Goal: Transaction & Acquisition: Purchase product/service

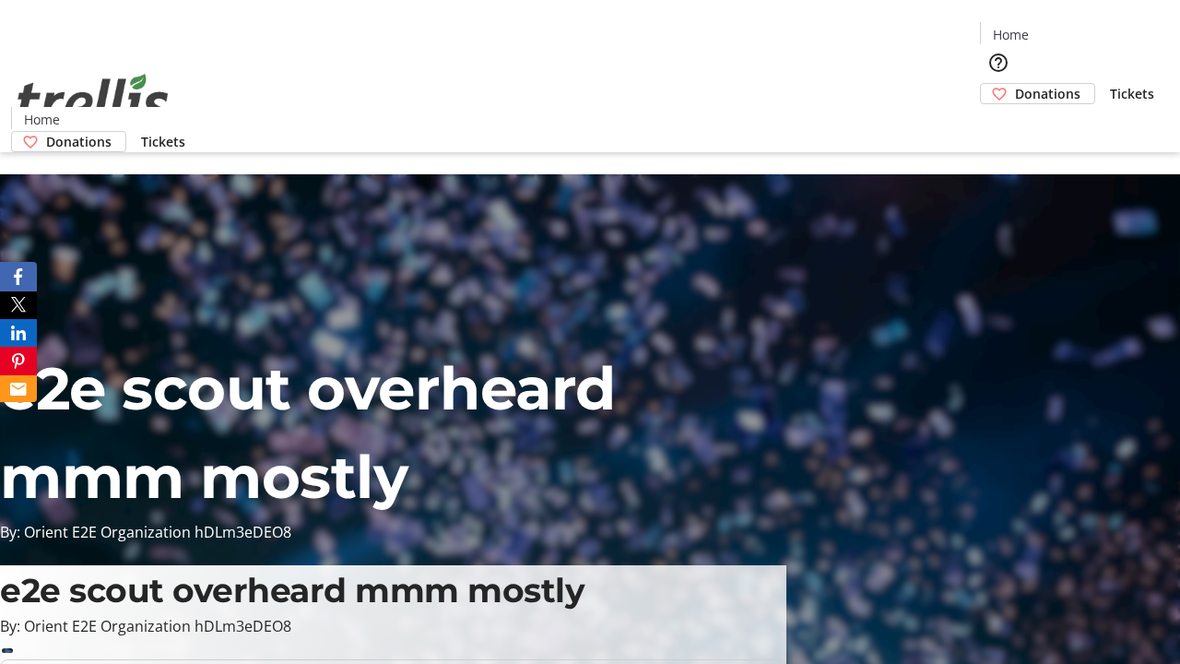
click at [1015, 84] on span "Donations" at bounding box center [1047, 93] width 65 height 19
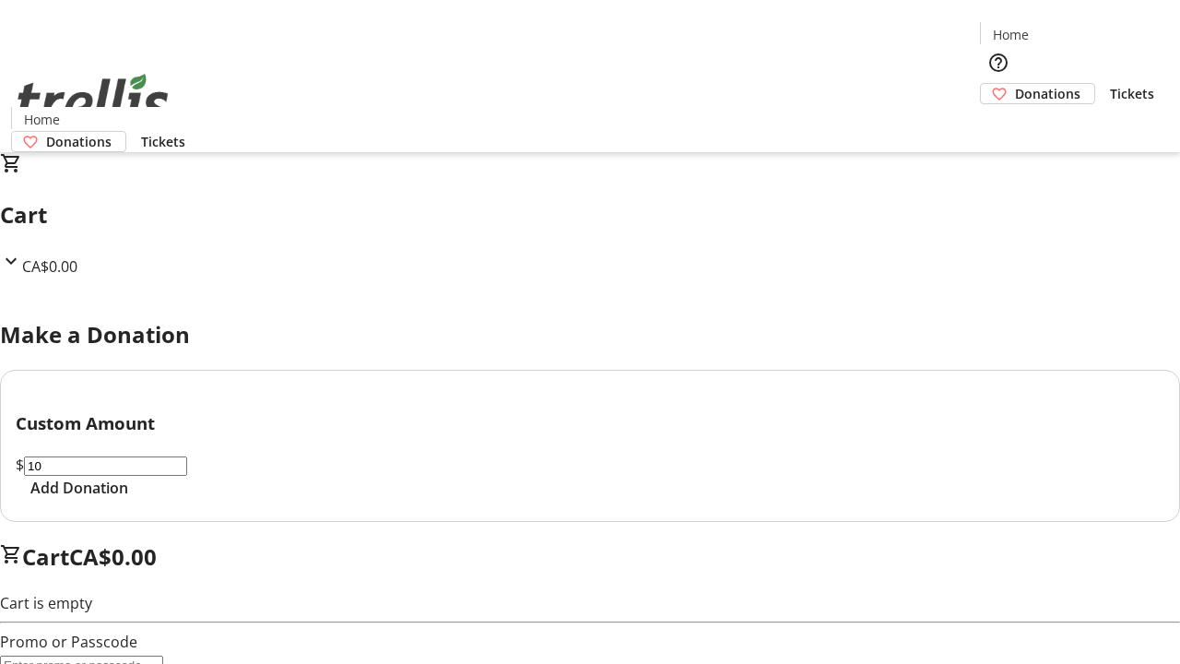
click at [128, 499] on span "Add Donation" at bounding box center [79, 488] width 98 height 22
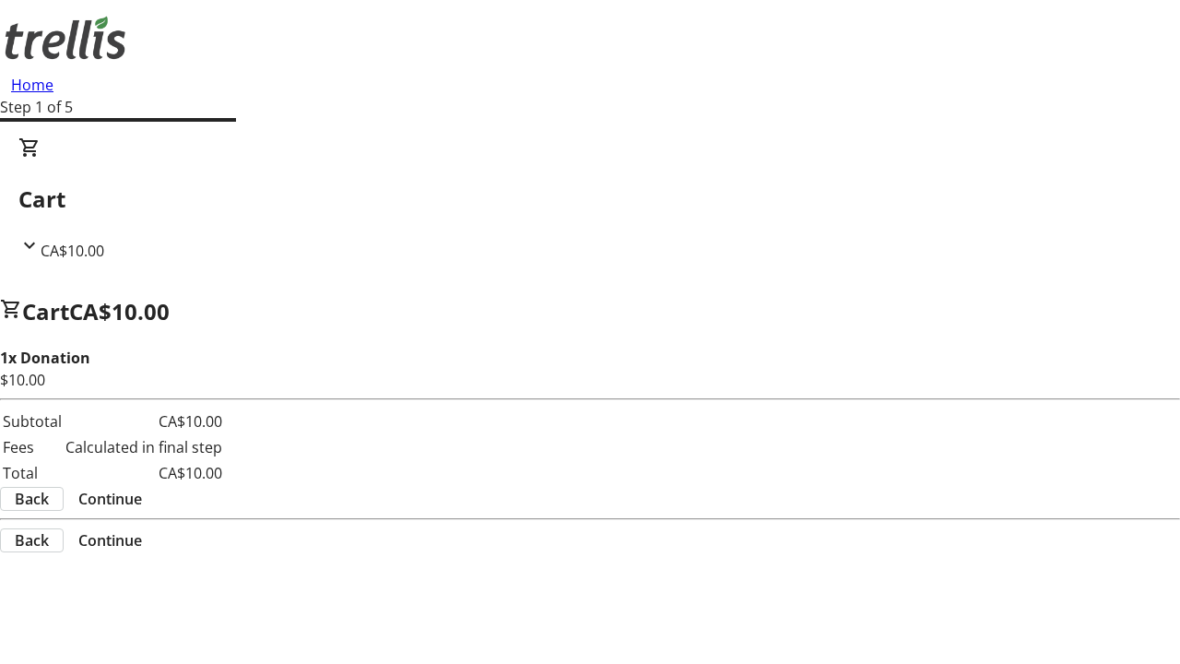
select select "CA"
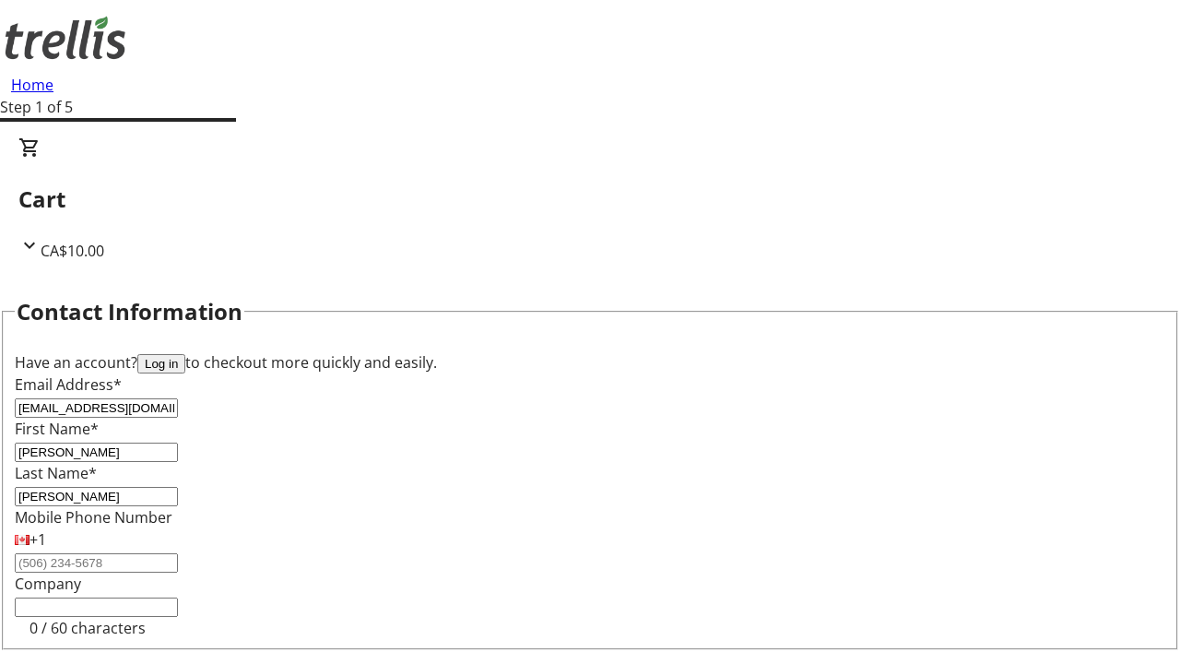
scroll to position [247, 0]
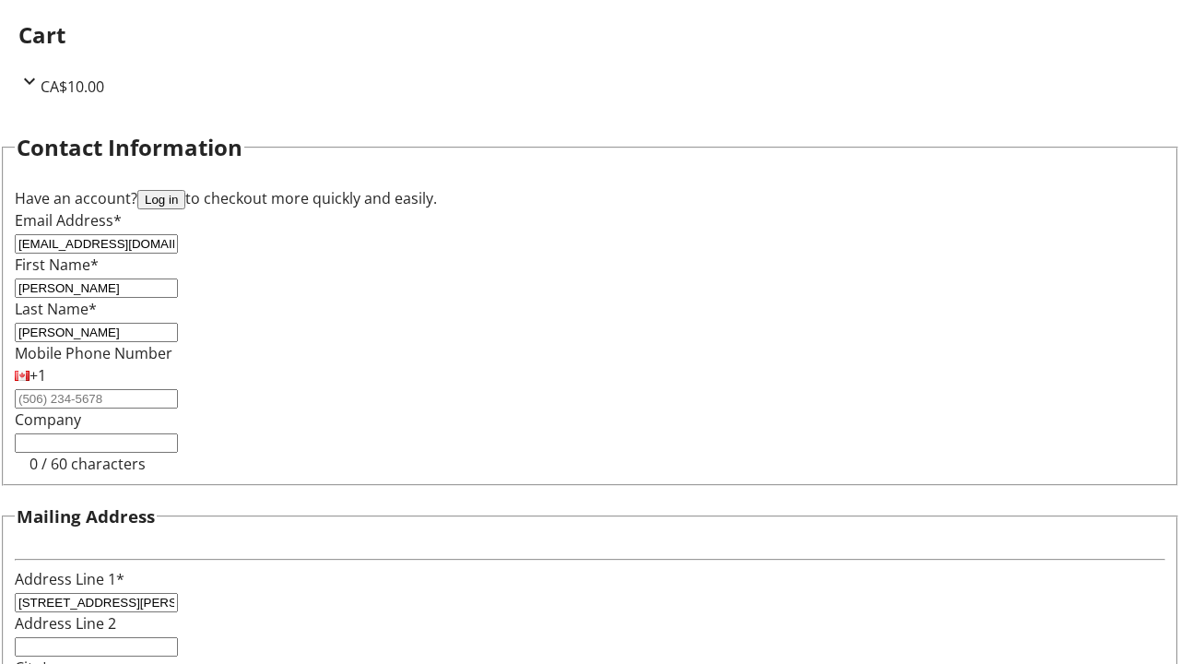
select select "BC"
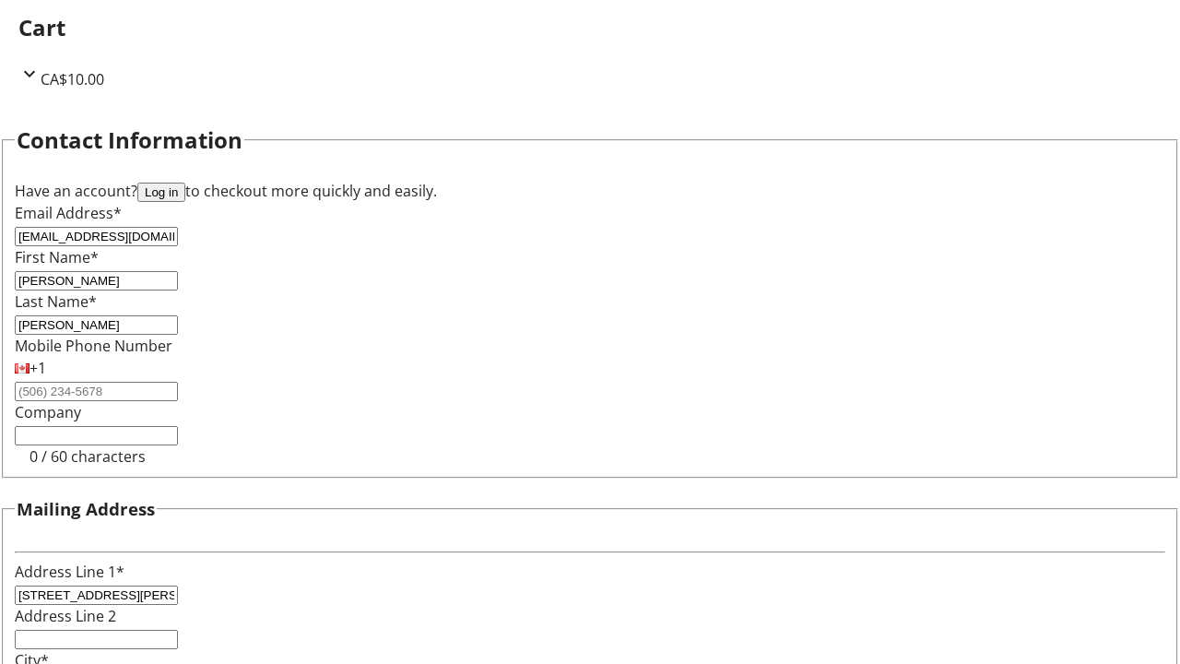
type input "Kelowna"
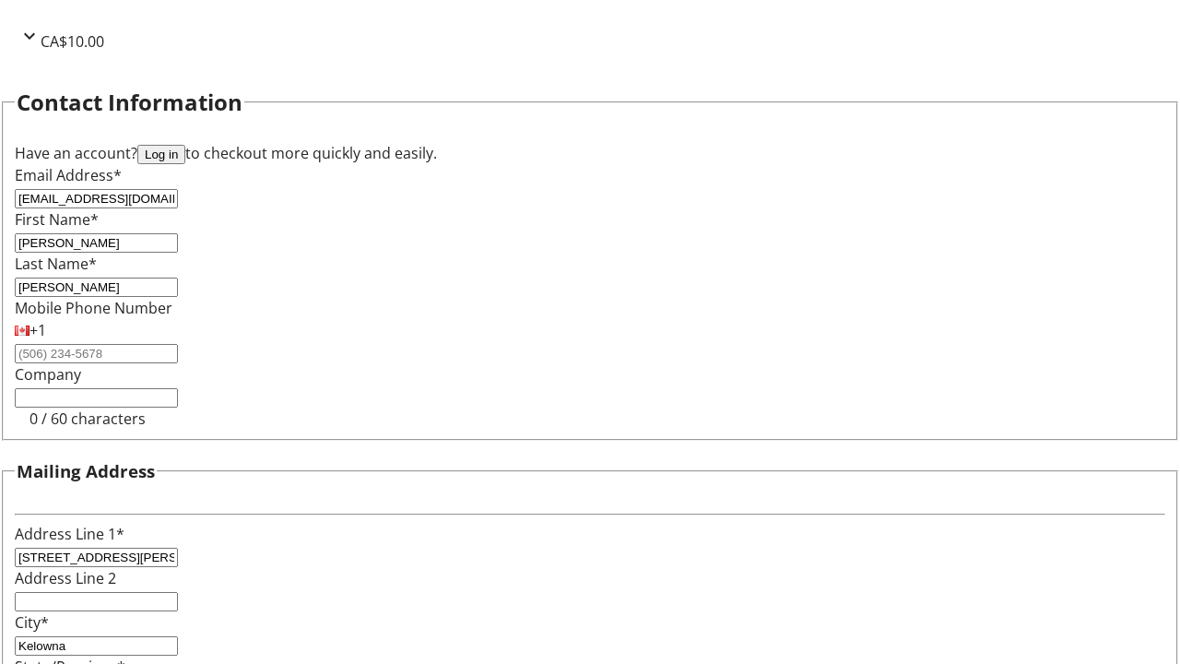
type input "V1Y 0C2"
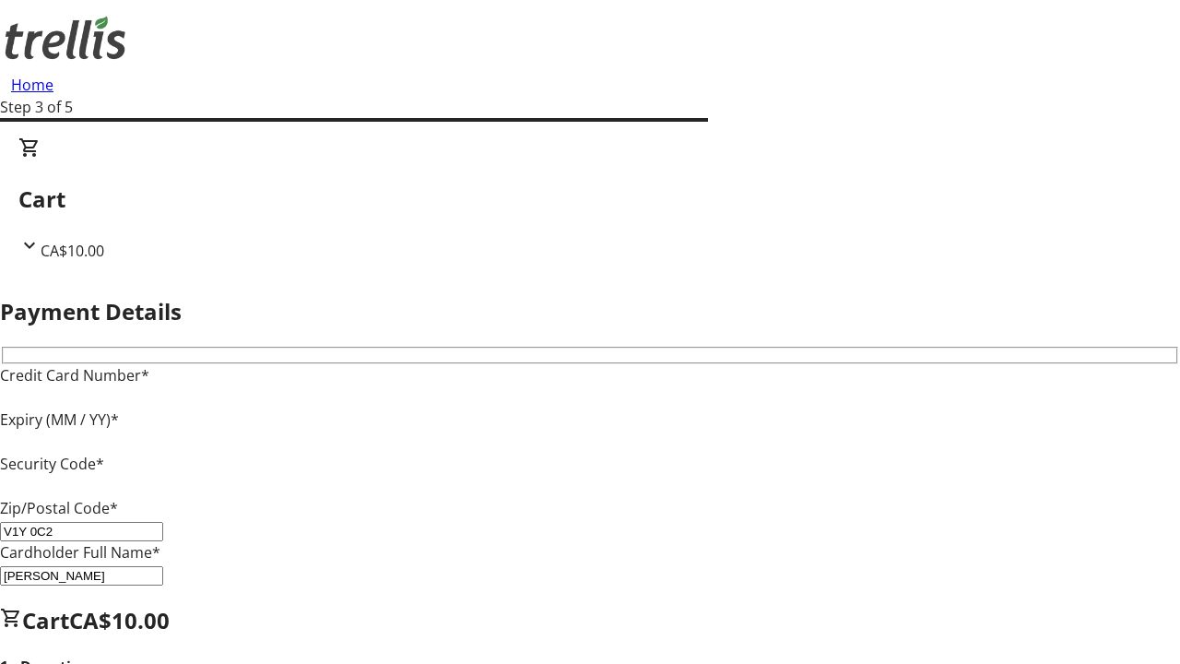
type input "V1Y 0C2"
